Goal: Obtain resource: Download file/media

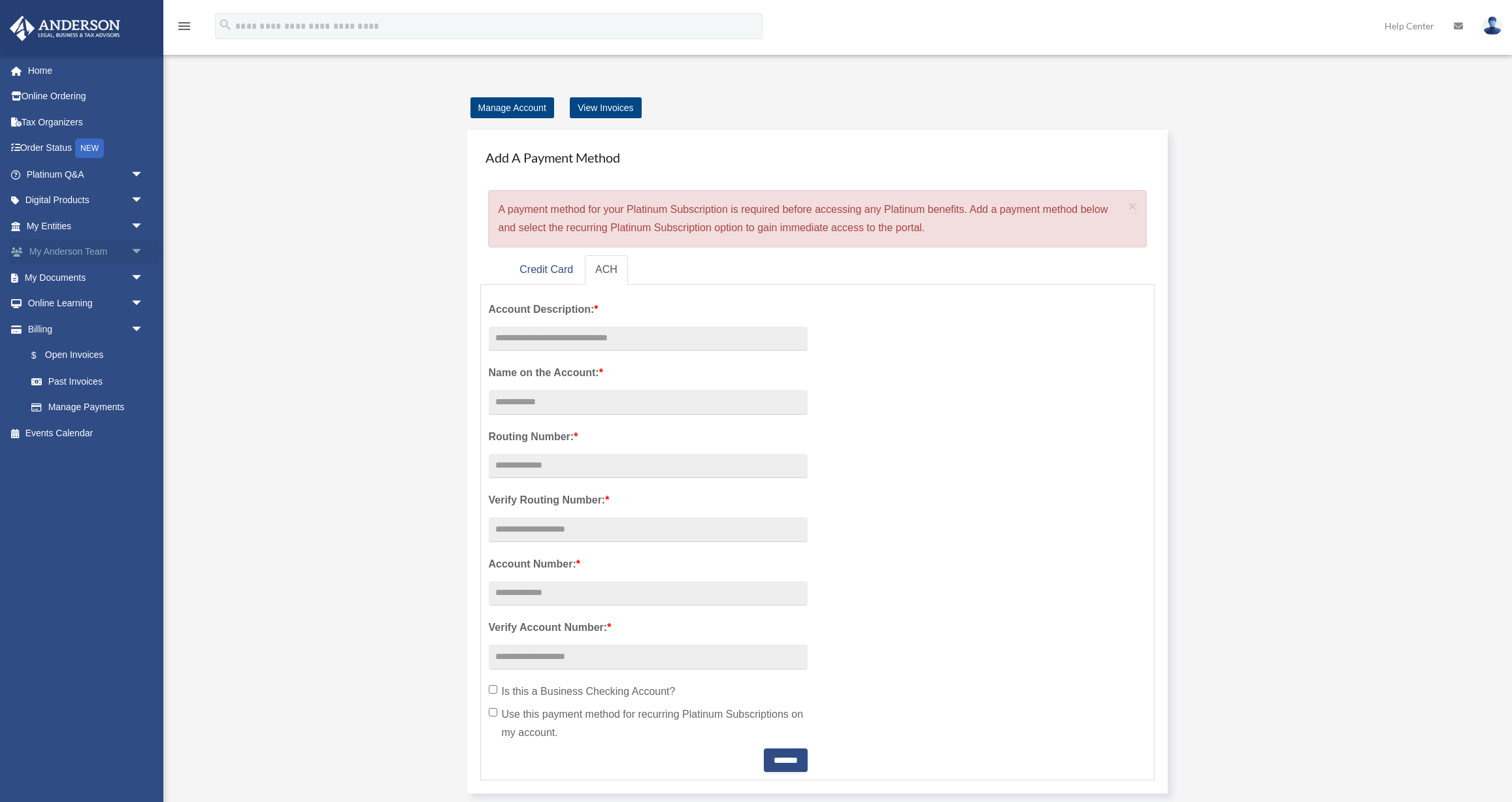
click at [51, 253] on link "My [PERSON_NAME] Team arrow_drop_down" at bounding box center [86, 252] width 154 height 26
click at [135, 279] on span "arrow_drop_down" at bounding box center [144, 278] width 26 height 27
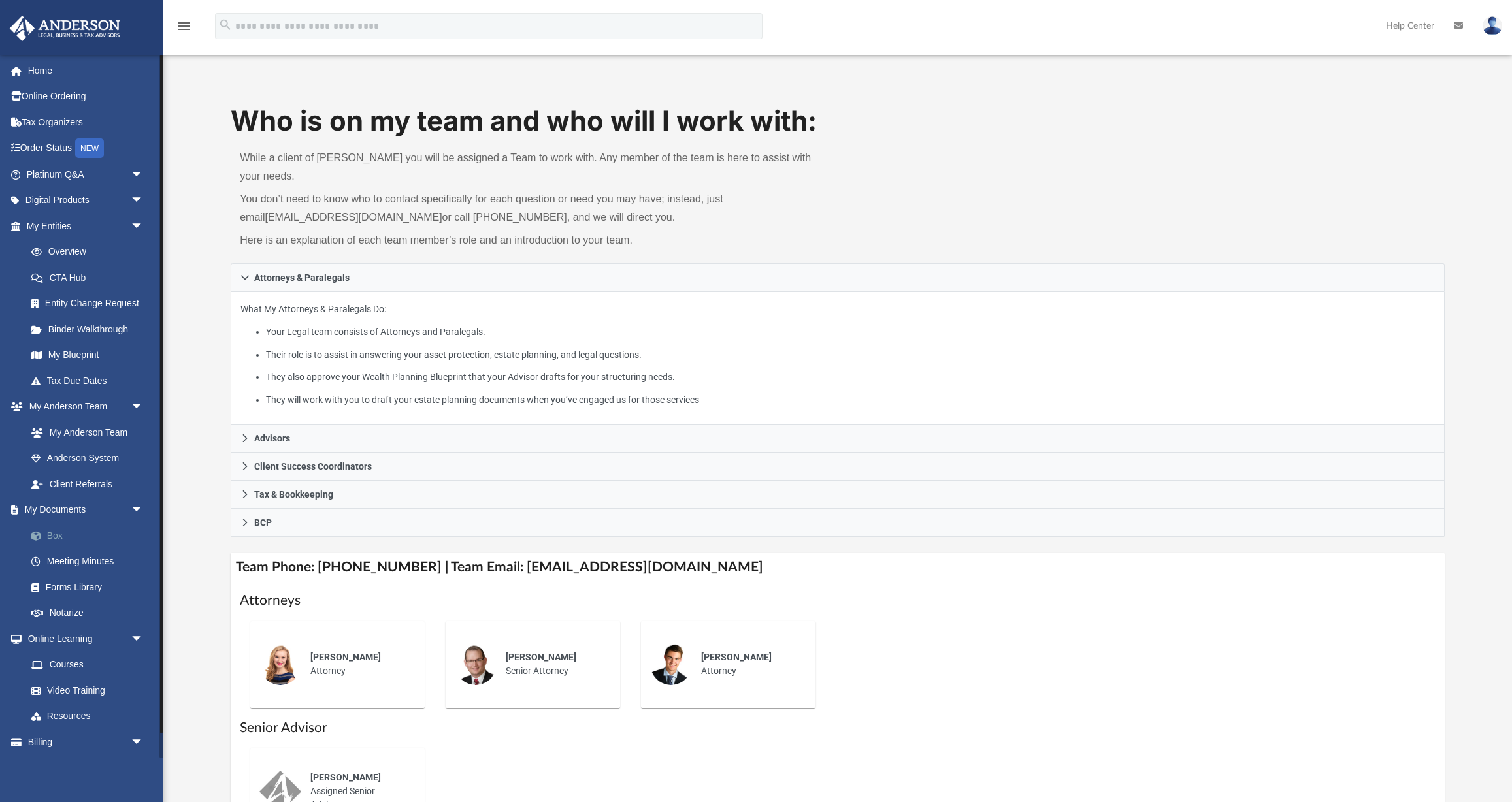
click at [56, 537] on link "Box" at bounding box center [90, 536] width 145 height 26
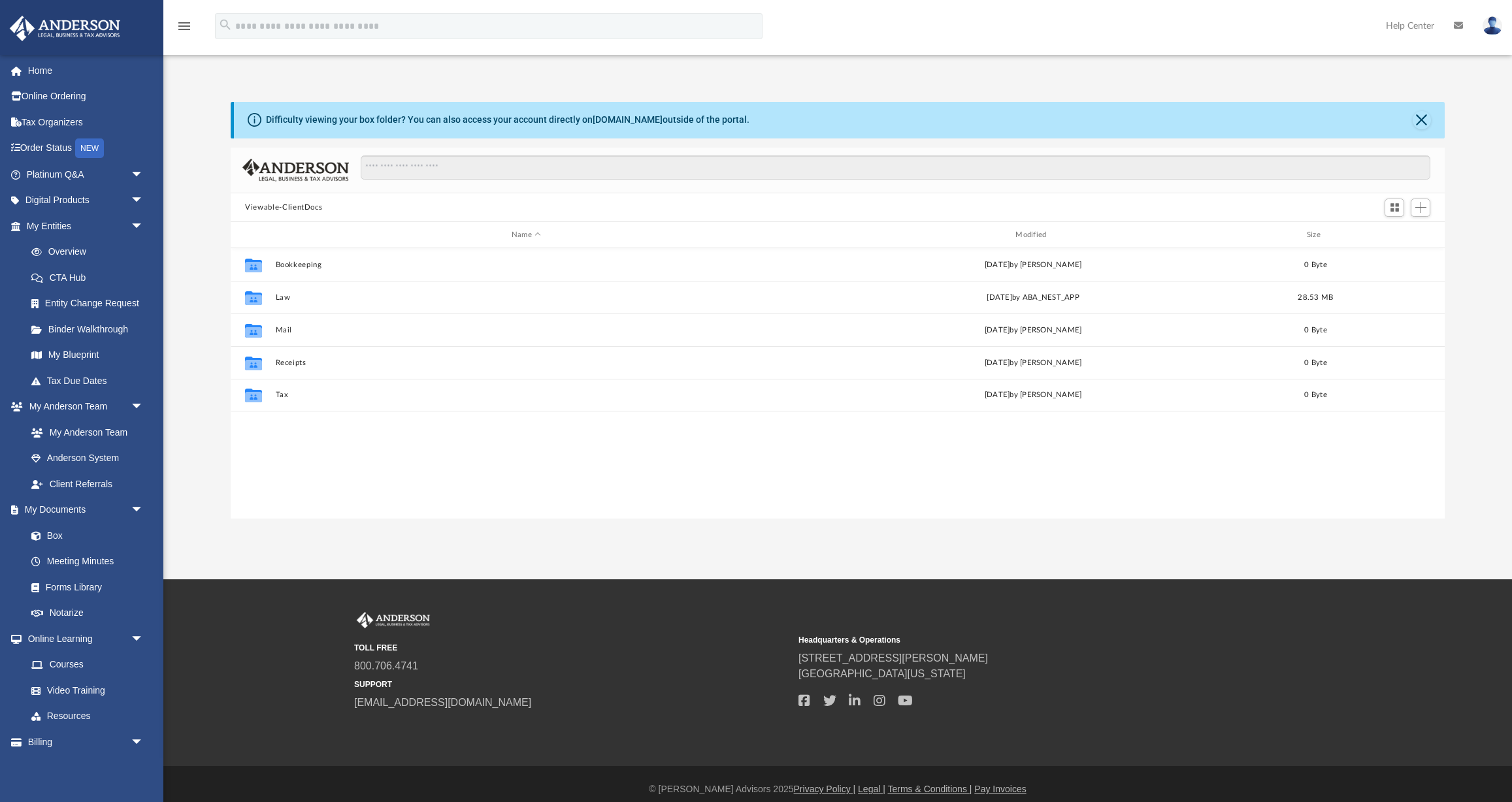
scroll to position [297, 1213]
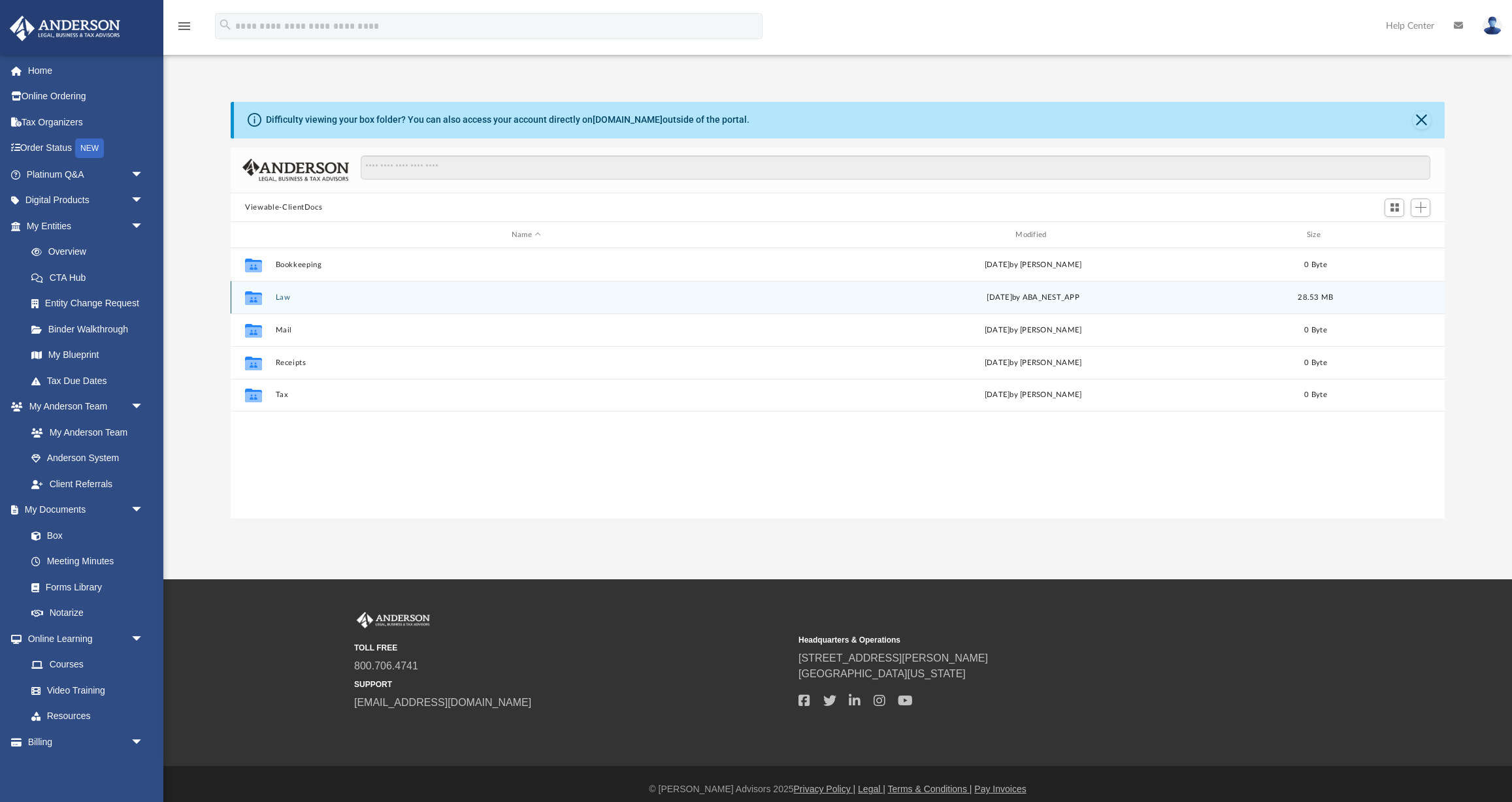
click at [312, 305] on div "Collaborated Folder Law [DATE] by ABA_NEST_APP 28.53 MB" at bounding box center [838, 297] width 1214 height 33
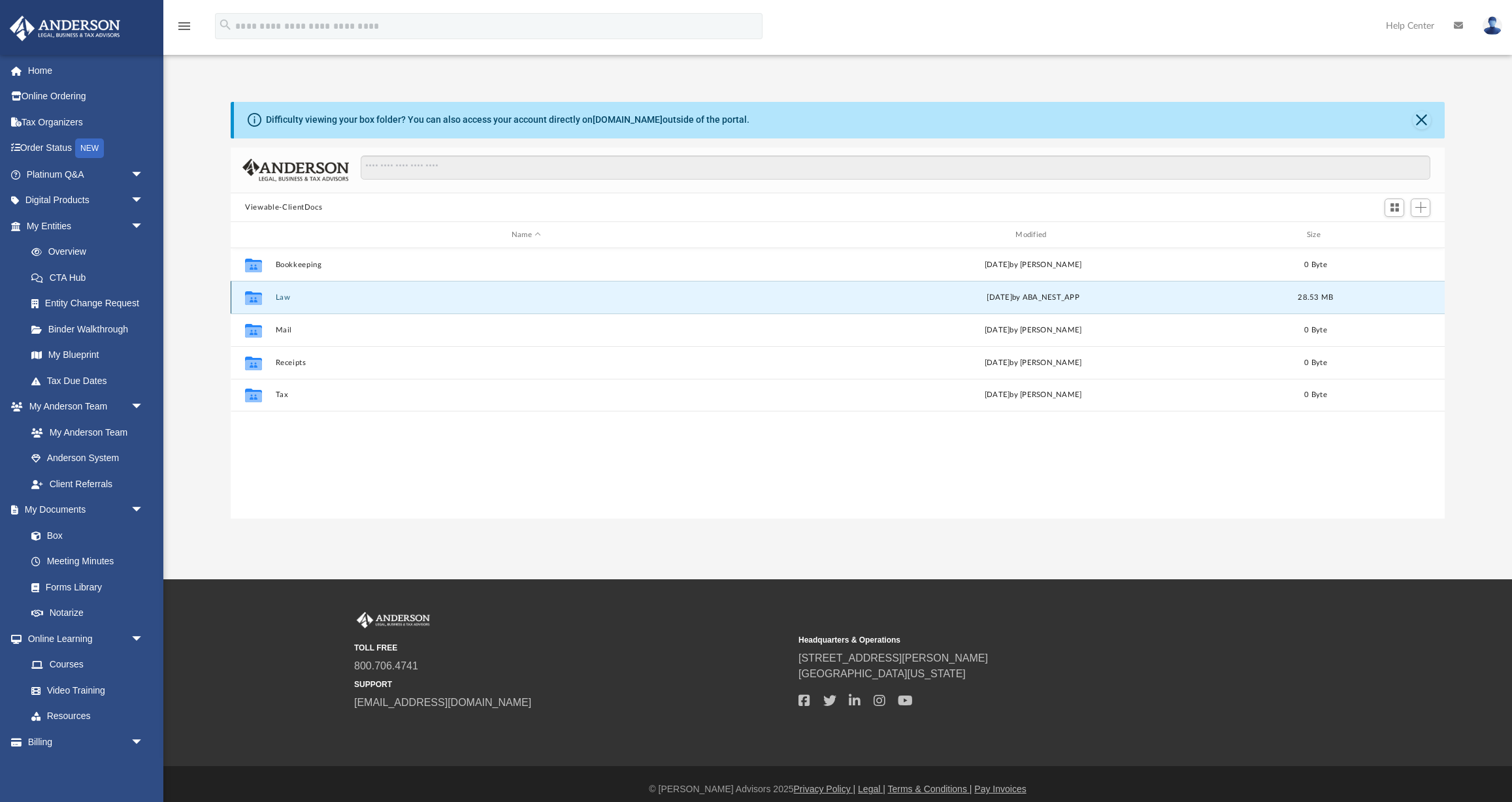
click at [312, 305] on div "Collaborated Folder Law [DATE] by ABA_NEST_APP 28.53 MB" at bounding box center [838, 297] width 1214 height 33
click at [279, 298] on button "Law" at bounding box center [526, 297] width 501 height 8
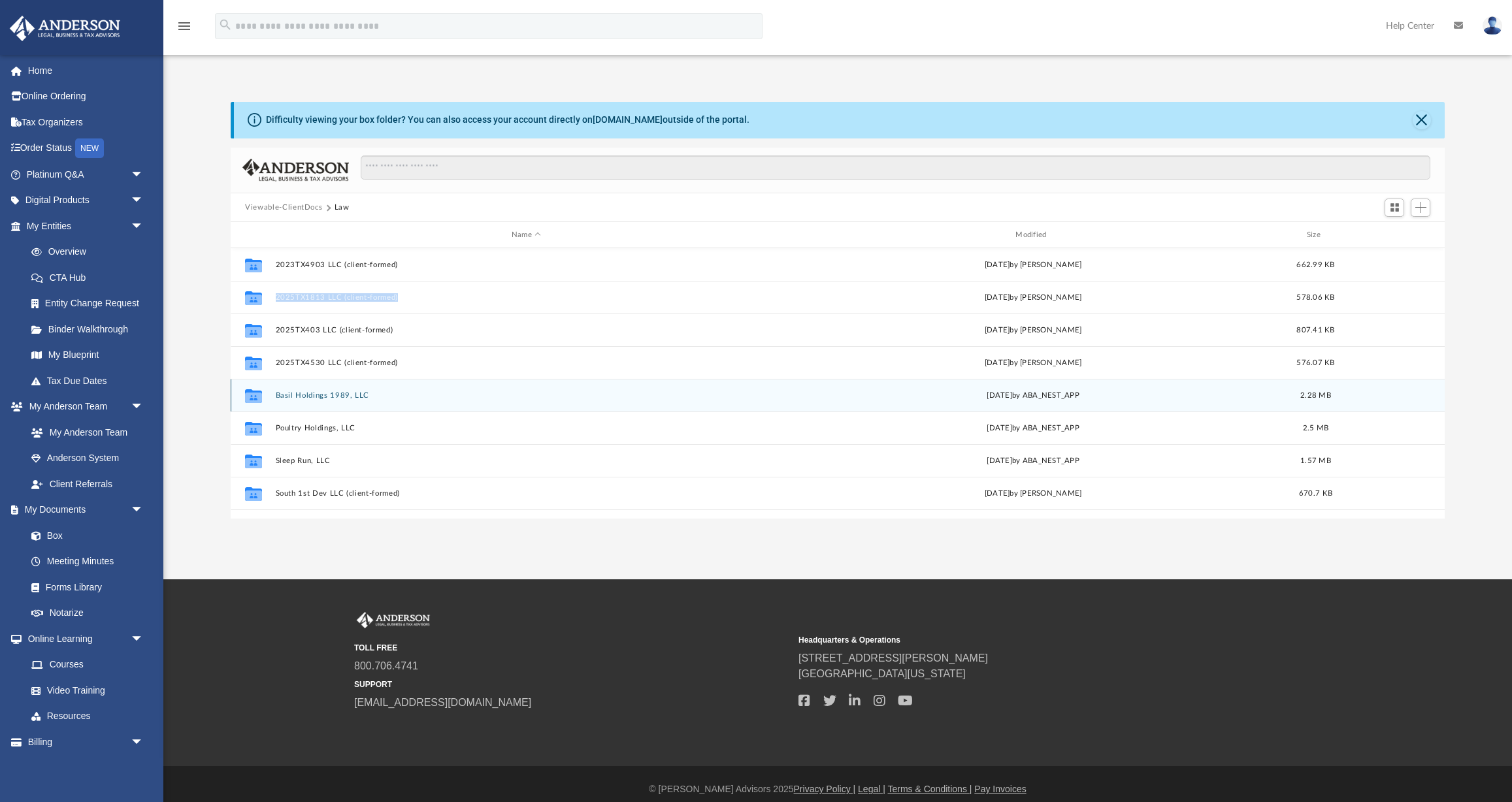
scroll to position [89, 0]
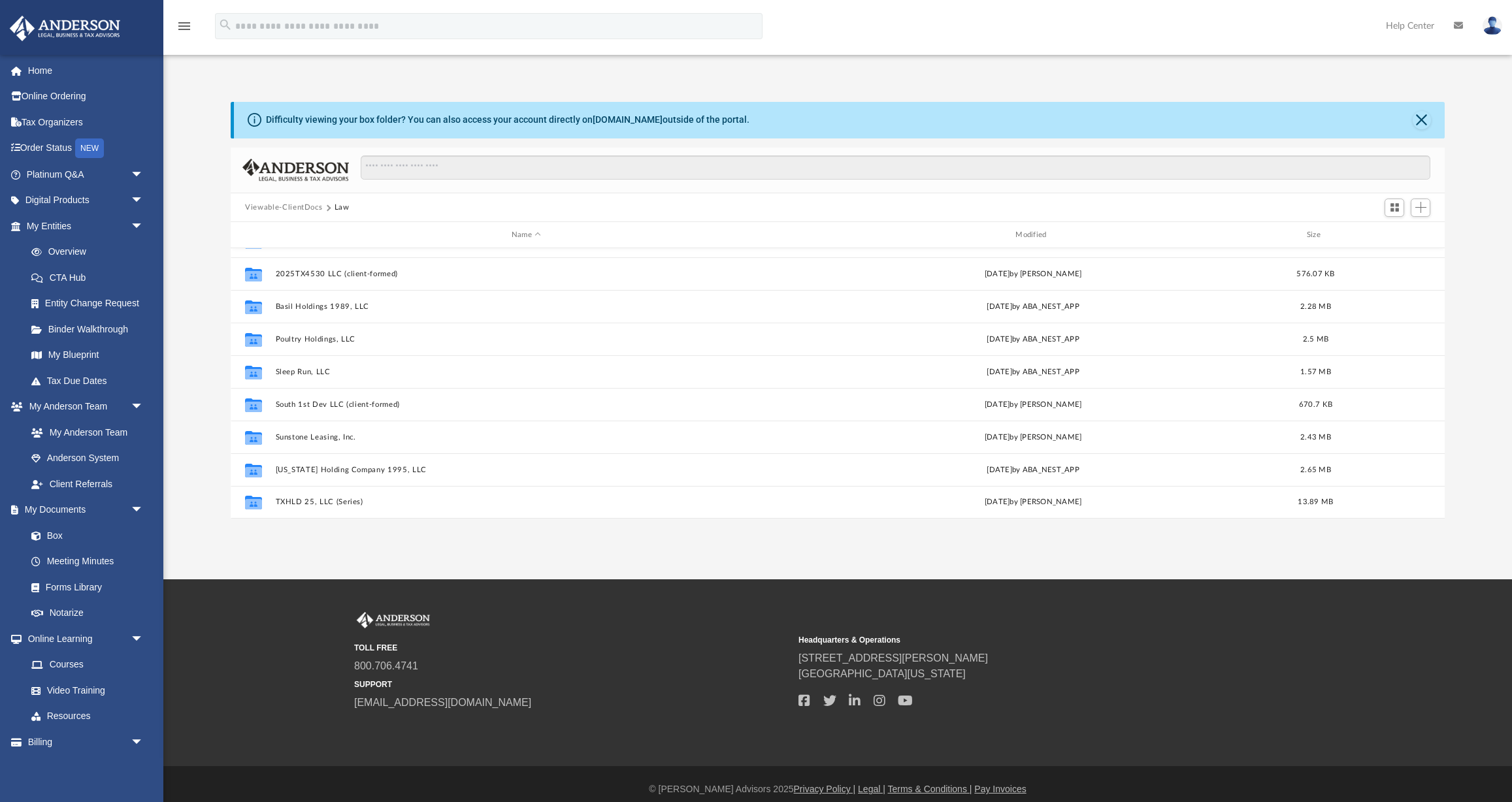
click at [320, 207] on button "Viewable-ClientDocs" at bounding box center [283, 207] width 77 height 11
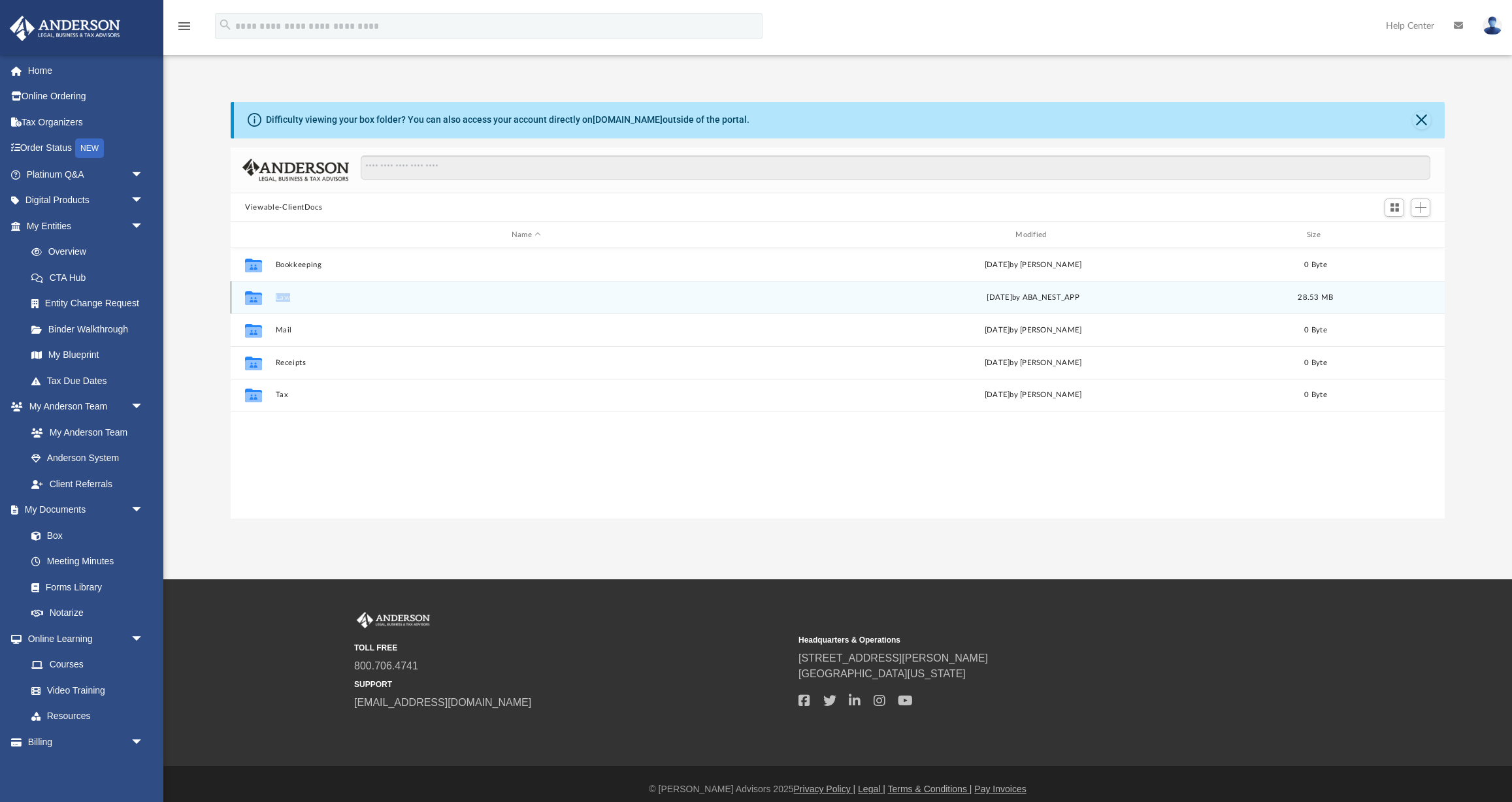
click at [283, 295] on button "Law" at bounding box center [526, 297] width 501 height 8
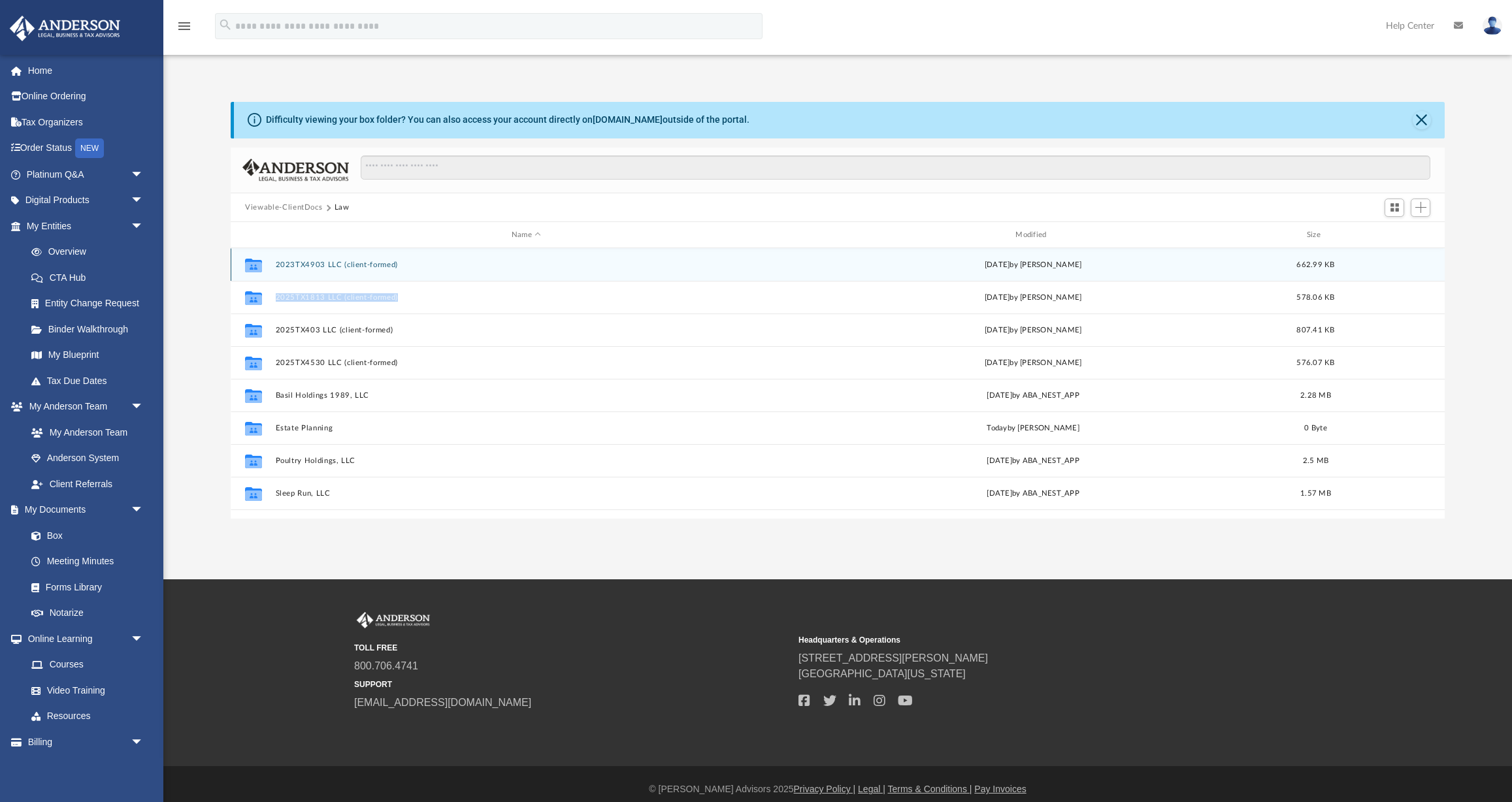
scroll to position [11, 0]
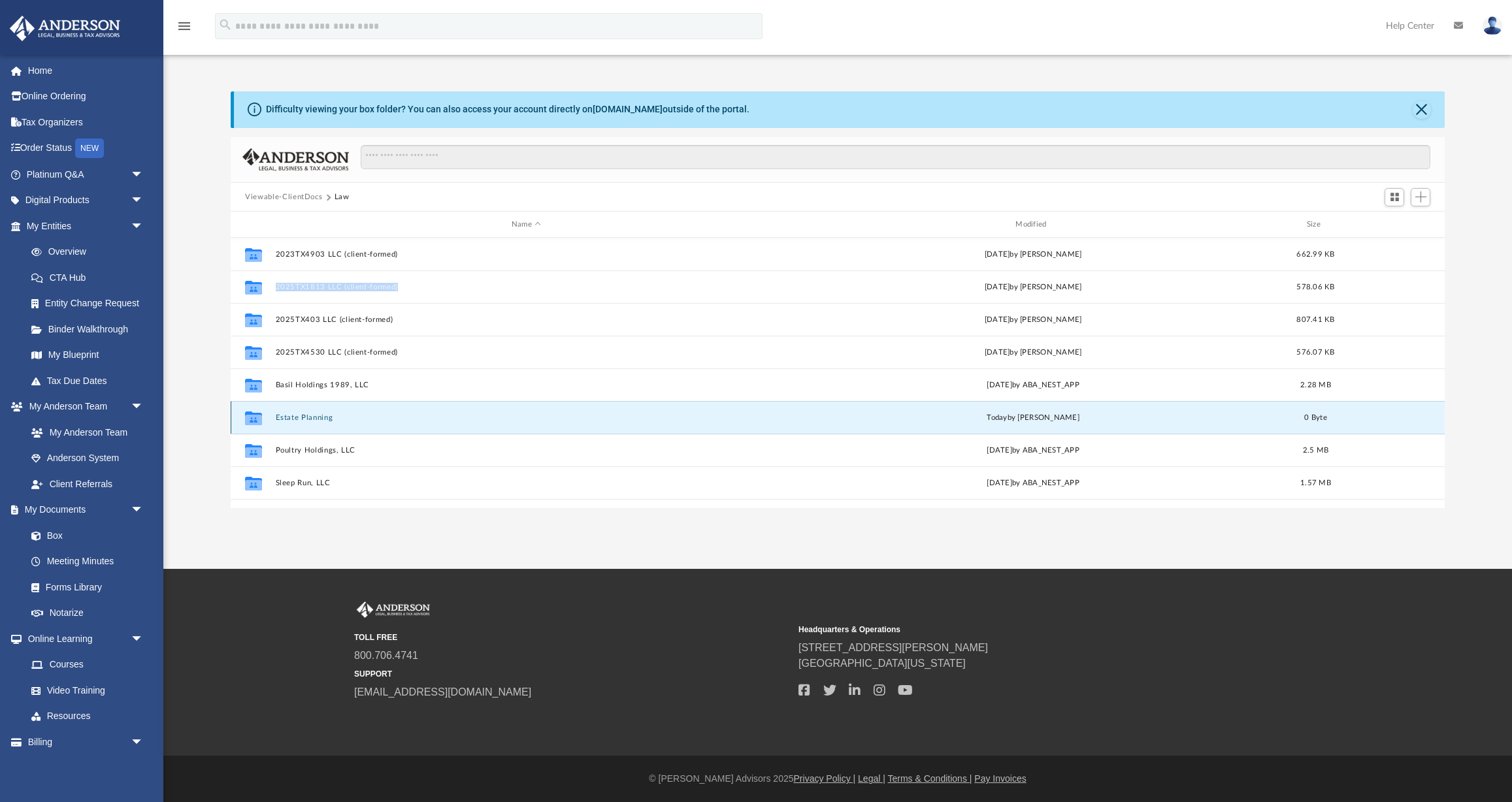
click at [318, 421] on button "Estate Planning" at bounding box center [526, 417] width 501 height 8
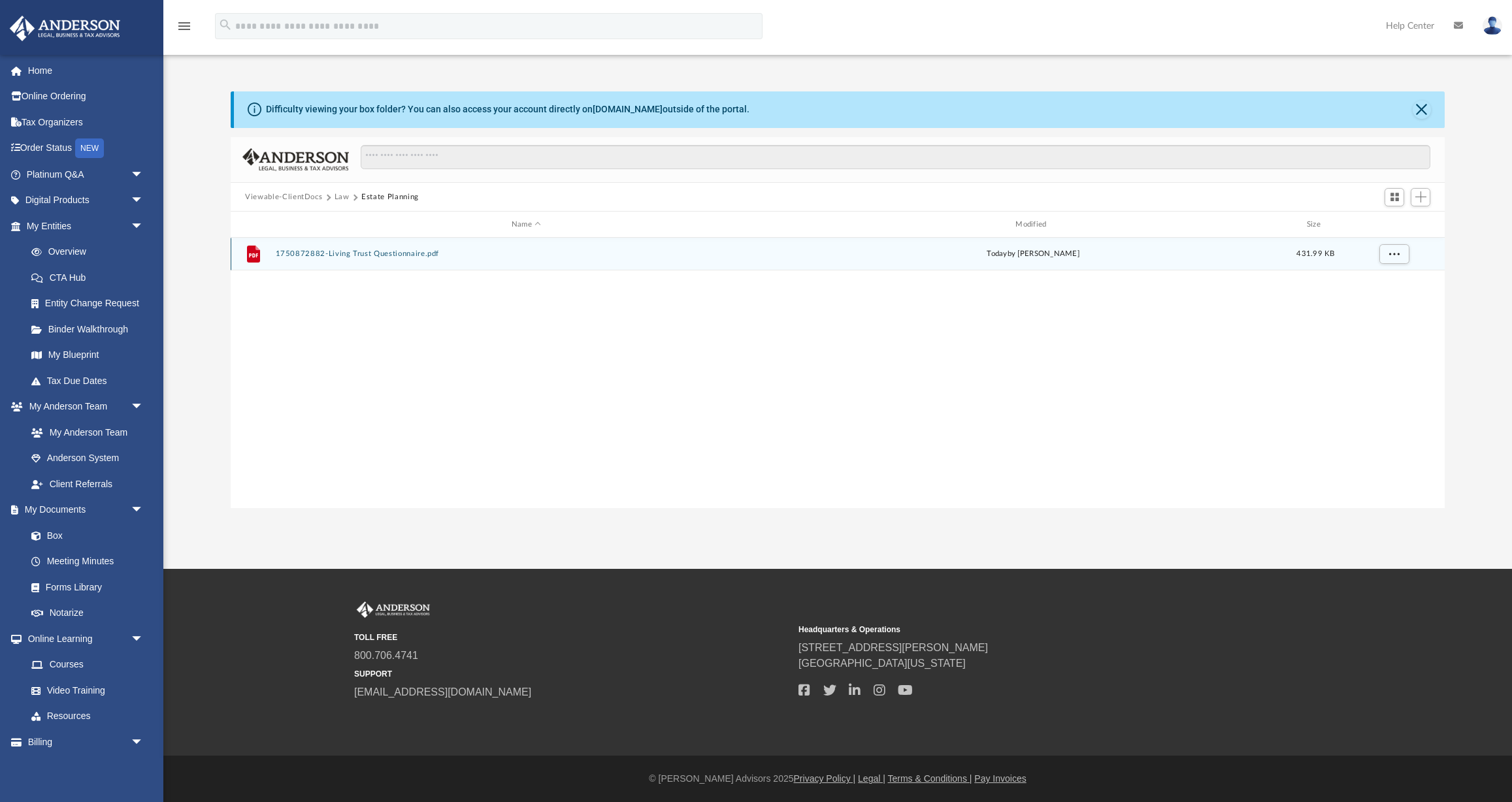
click at [323, 252] on button "1750872882-Living Trust Questionnaire.pdf" at bounding box center [526, 253] width 501 height 8
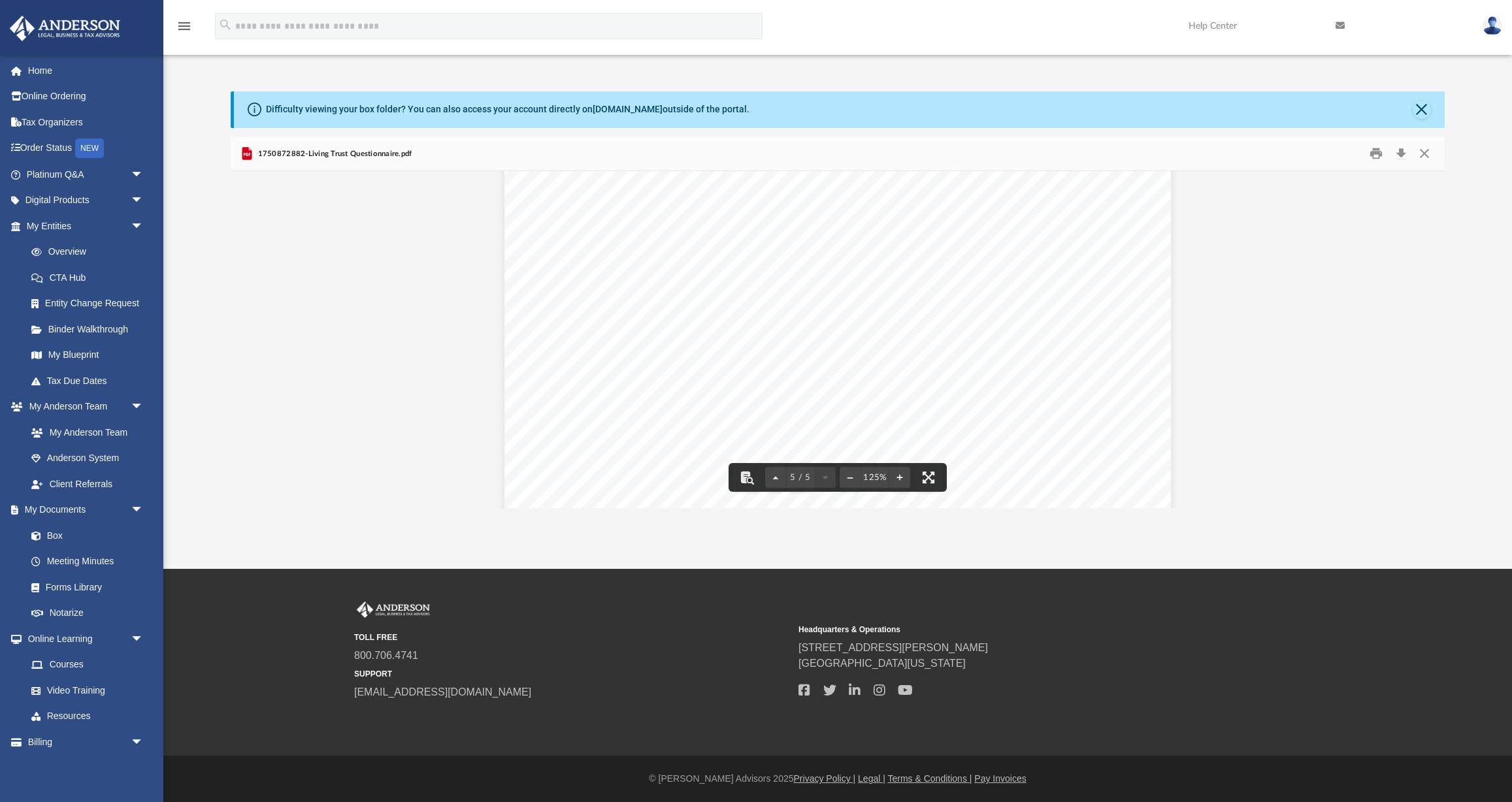
scroll to position [3862, 0]
